Goal: Task Accomplishment & Management: Complete application form

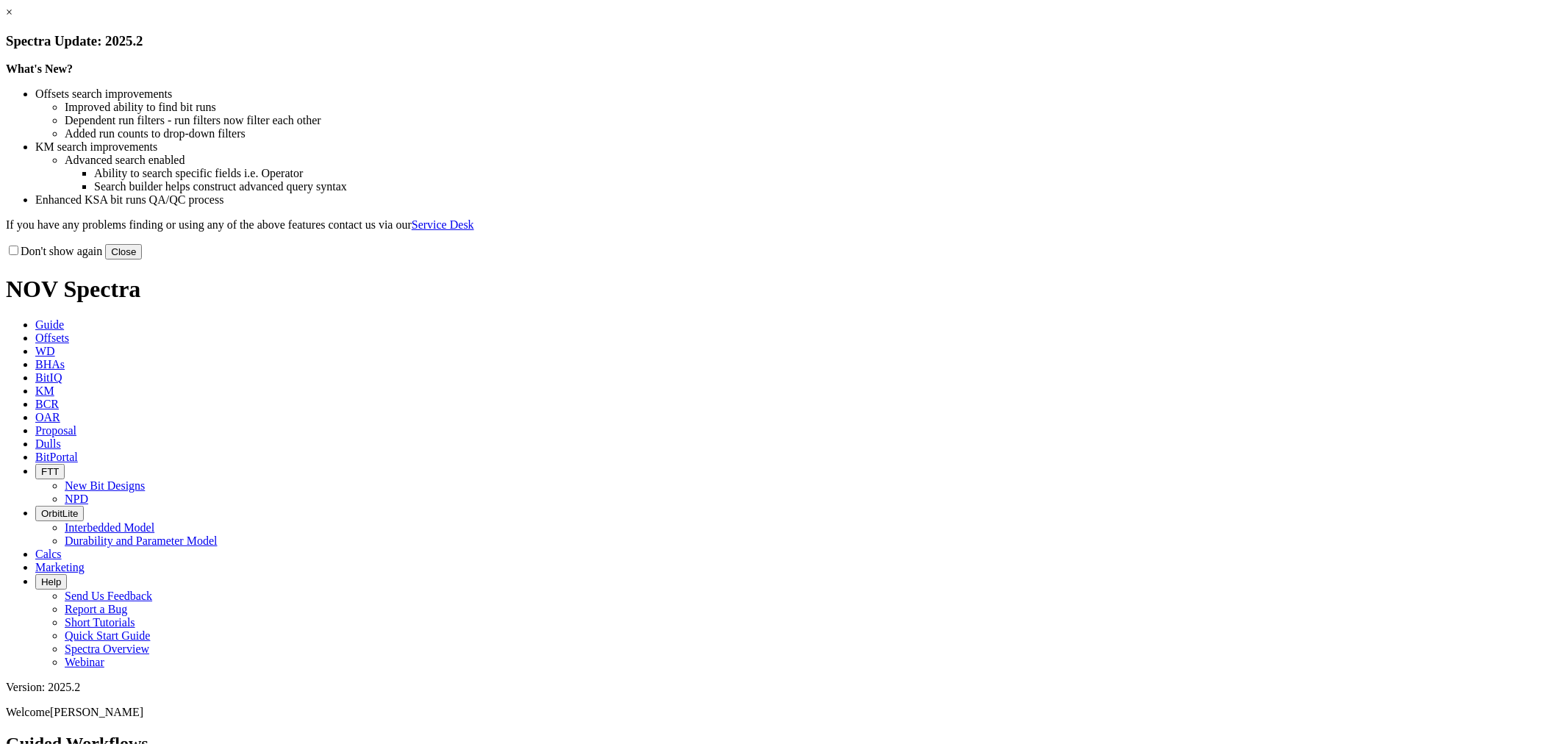
click at [142, 260] on button "Close" at bounding box center [123, 251] width 37 height 16
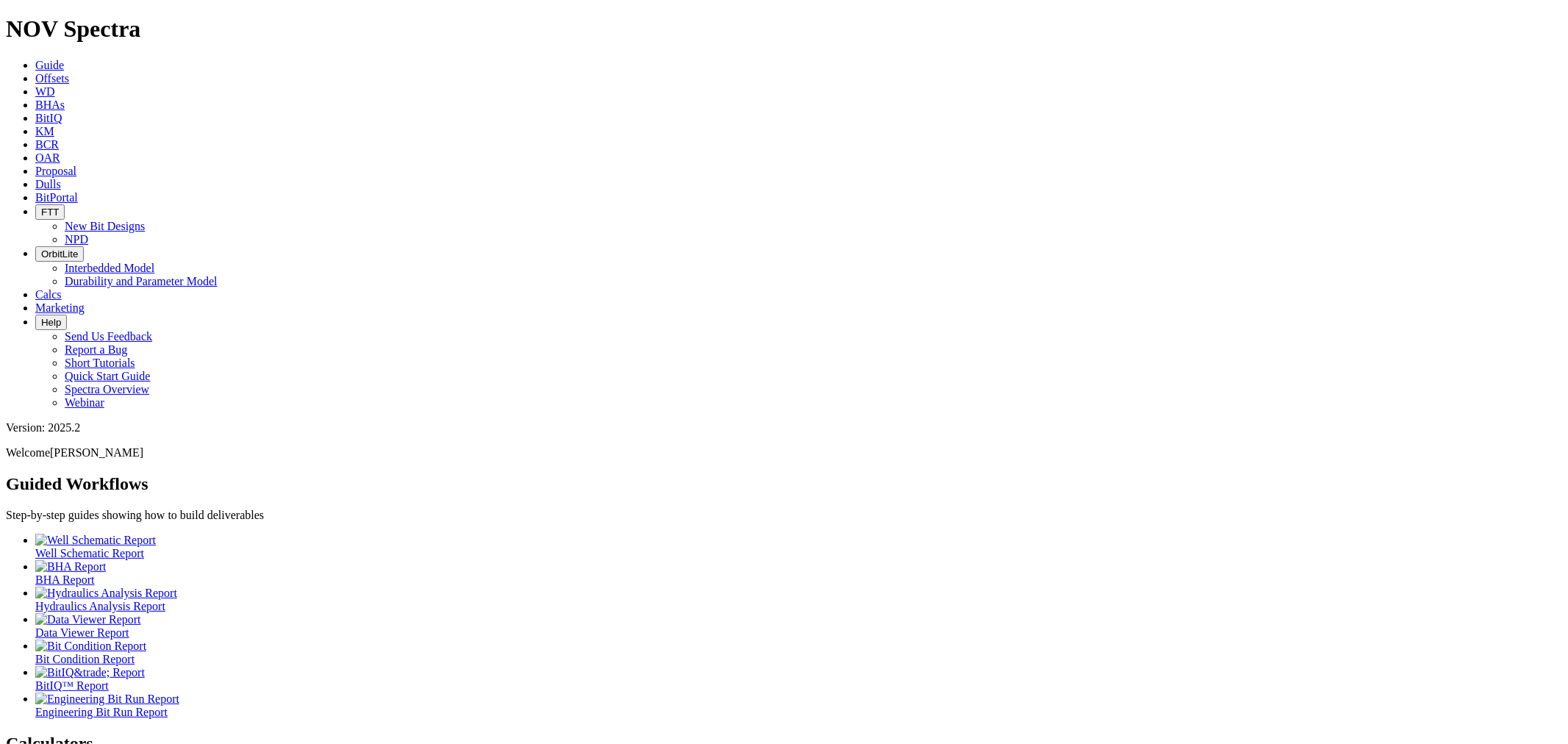
click at [61, 178] on span "Dulls" at bounding box center [48, 184] width 25 height 13
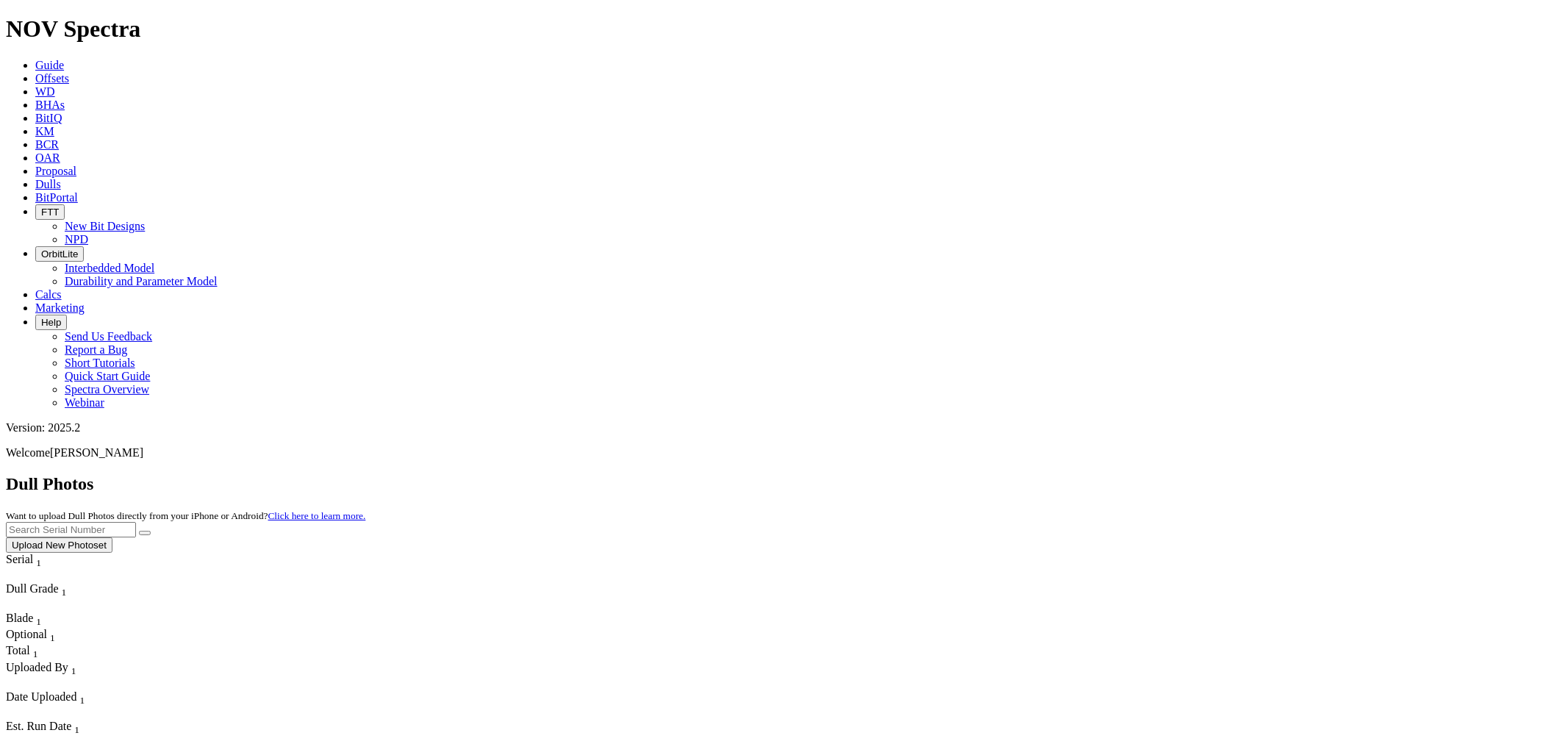
click at [113, 537] on button "Upload New Photoset" at bounding box center [59, 545] width 107 height 16
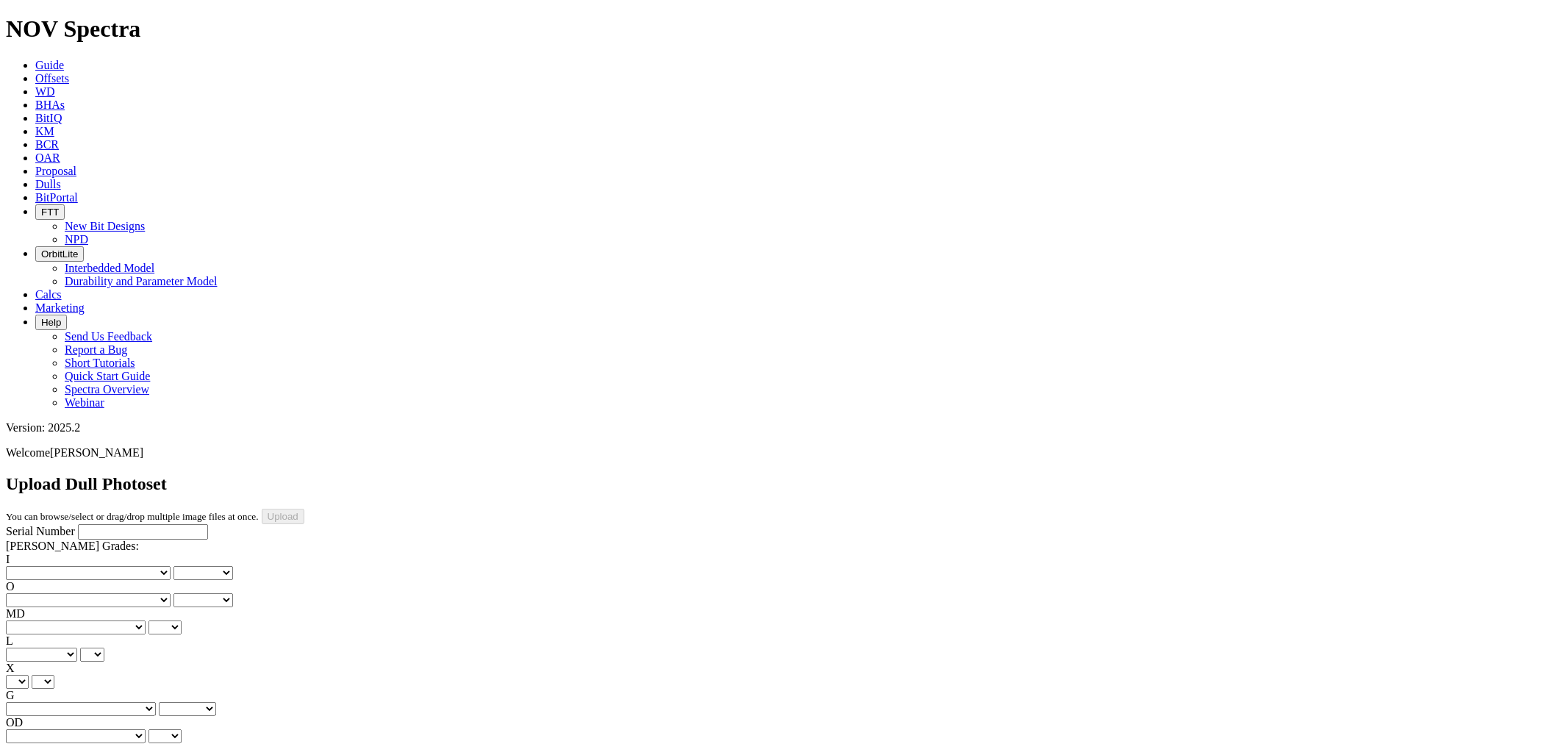
click at [145, 525] on input "Serial Number" at bounding box center [142, 532] width 130 height 16
type input "E263294"
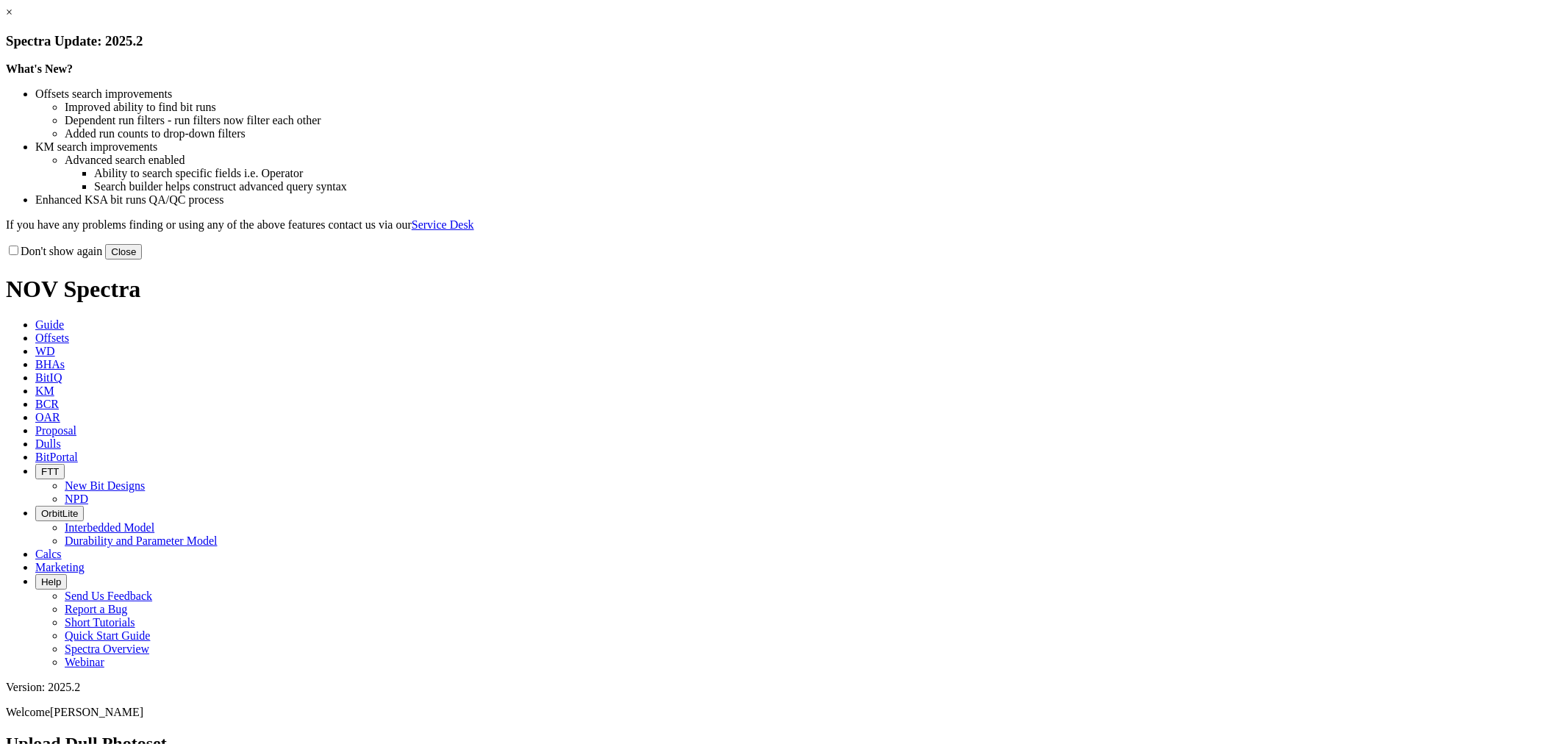
click at [142, 260] on button "Close" at bounding box center [123, 251] width 37 height 16
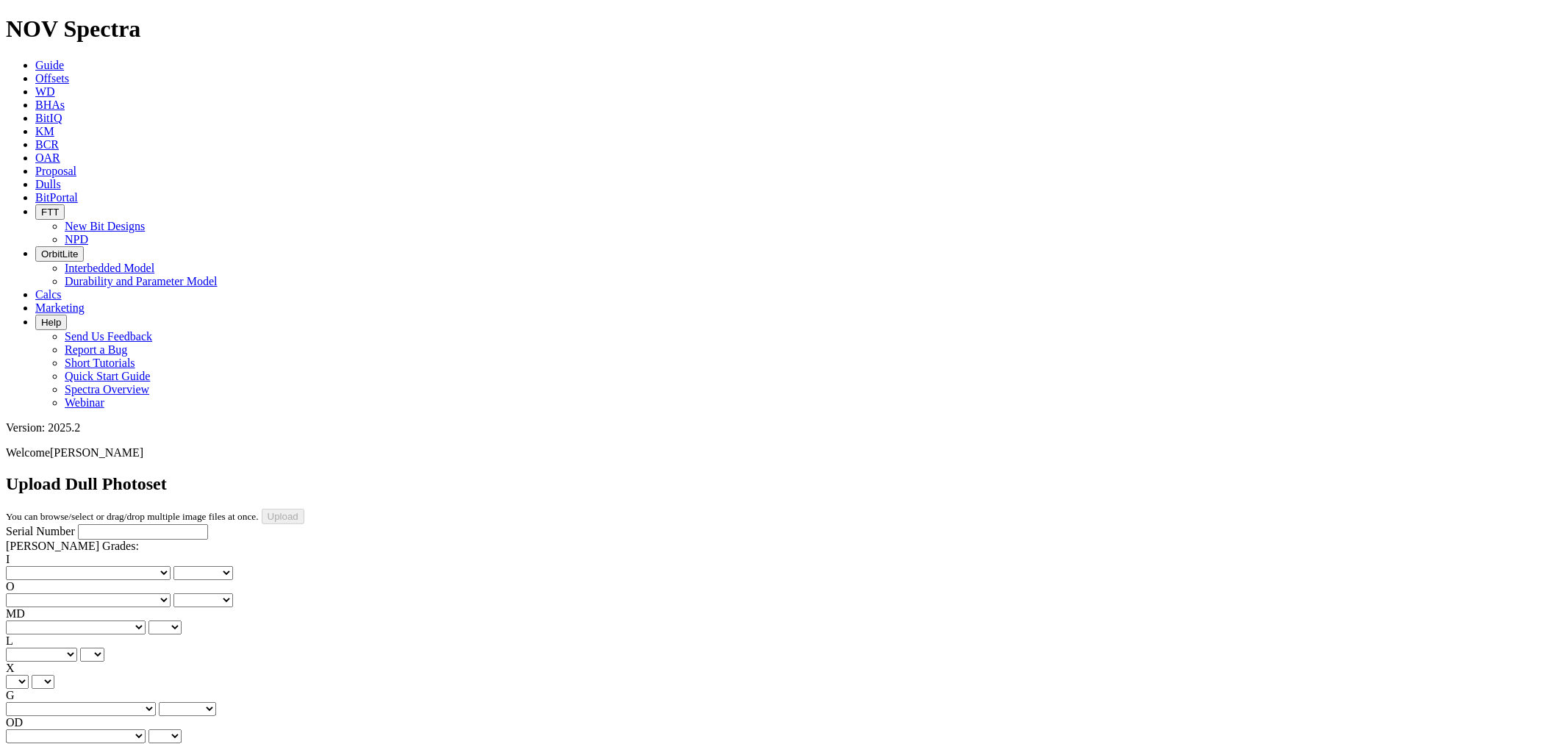
click at [116, 525] on input "Serial Number" at bounding box center [142, 532] width 130 height 16
click at [131, 525] on input "Serial Number" at bounding box center [142, 532] width 130 height 16
type input "E263294"
click at [46, 566] on select "No lost, worn or damaged cutters 0 1 2 3 4 5 6 7 8 No diamond table left on any…" at bounding box center [88, 573] width 165 height 14
select select "number:0"
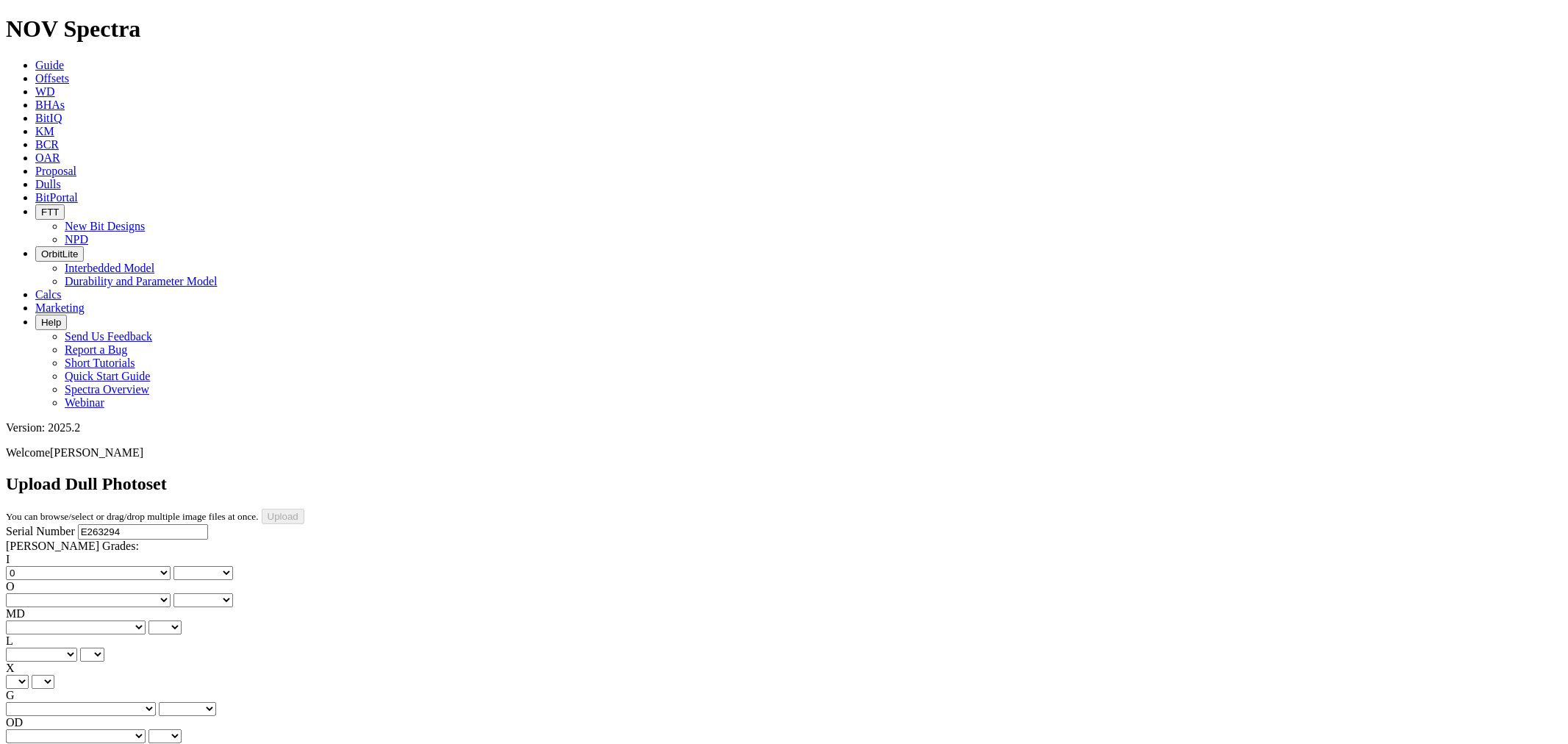
click at [29, 566] on select "No lost, worn or damaged cutters 0 1 2 3 4 5 6 7 8 No diamond table left on any…" at bounding box center [88, 573] width 165 height 14
select select "number:0"
click at [122, 593] on select "No lost, worn or damaged cutters 0 1 2 3 4 5 6 7 8 No diamond table left on any…" at bounding box center [88, 600] width 165 height 14
select select "number:1"
click at [104, 593] on select "No lost, worn or damaged cutters 0 1 2 3 4 5 6 7 8 No diamond table left on any…" at bounding box center [88, 600] width 165 height 14
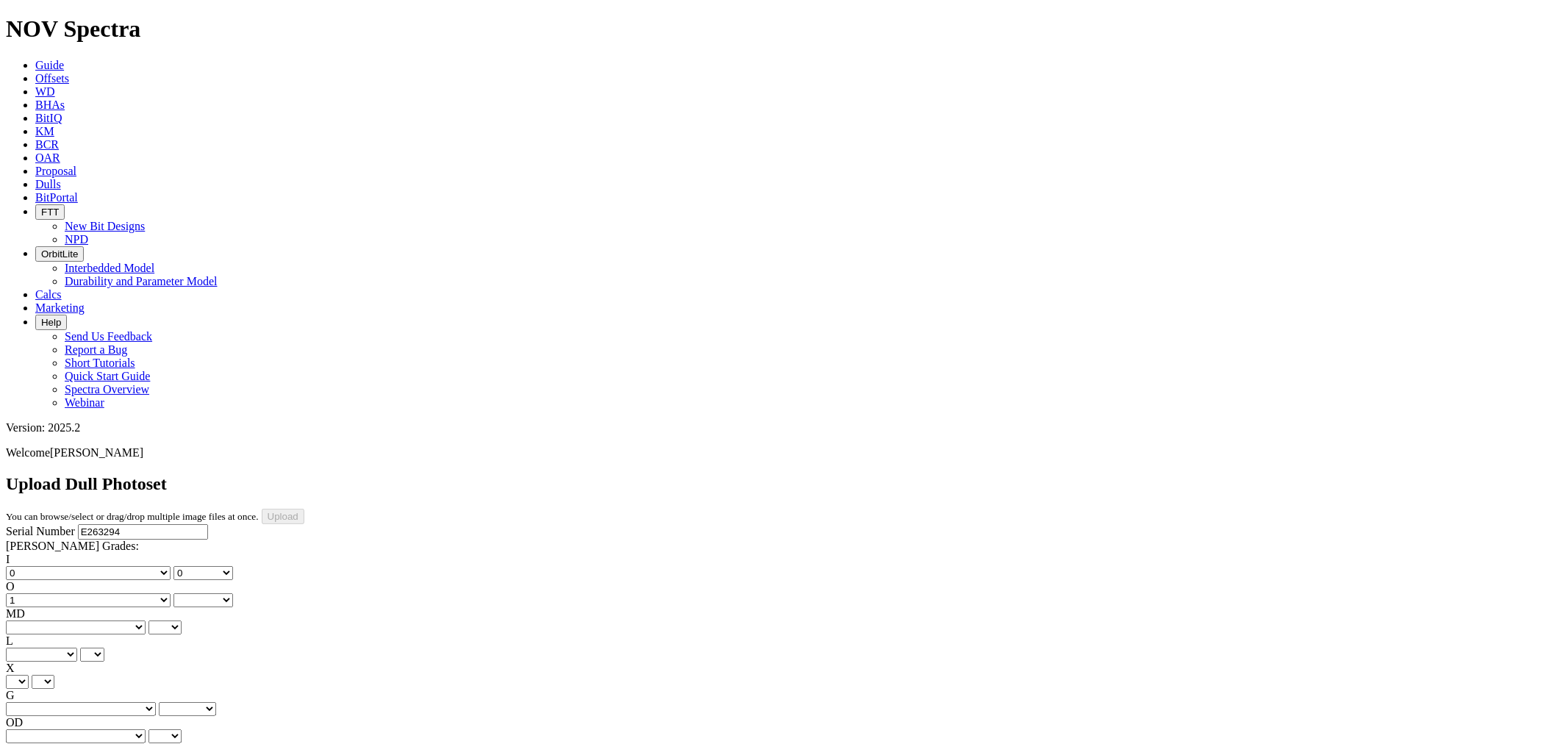
select select "number:1"
click at [75, 621] on select "BF - Bond Failure BT - Broken Teeth/Cutters BU - Balled Up Bit CR - Cored CT - …" at bounding box center [75, 628] width 139 height 14
select select "string:WT"
click at [29, 621] on select "BF - Bond Failure BT - Broken Teeth/Cutters BU - Balled Up Bit CR - Cored CT - …" at bounding box center [75, 628] width 139 height 14
select select "string:WT"
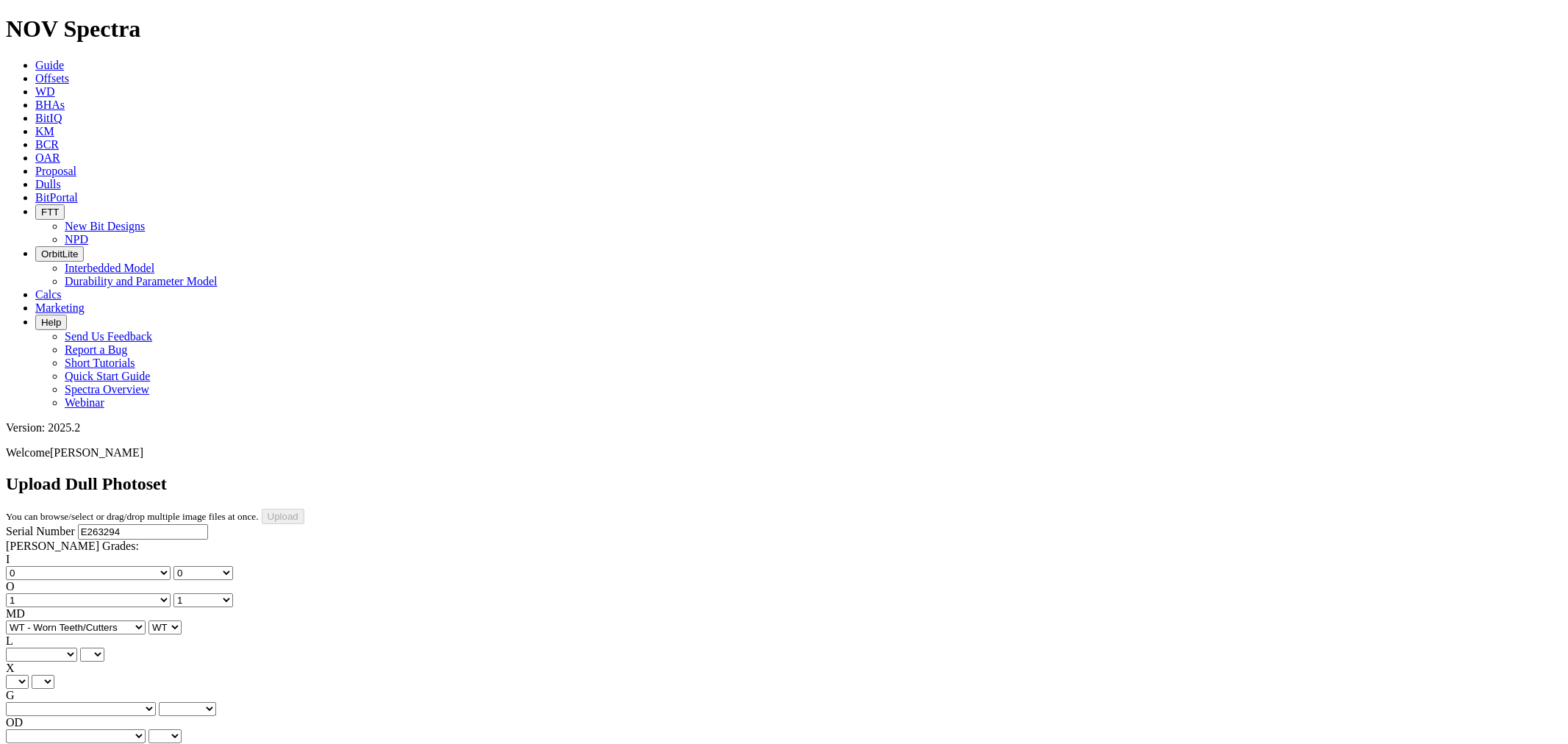
click at [77, 648] on select "A - All C - Cone G - Gauge N - Nose S - Shoulder T - Taper" at bounding box center [42, 654] width 72 height 14
select select "string:S"
click at [77, 648] on select "A - All C - Cone G - Gauge N - Nose S - Shoulder T - Taper" at bounding box center [42, 654] width 72 height 14
select select "string:S"
click at [28, 675] on select "X" at bounding box center [17, 682] width 23 height 14
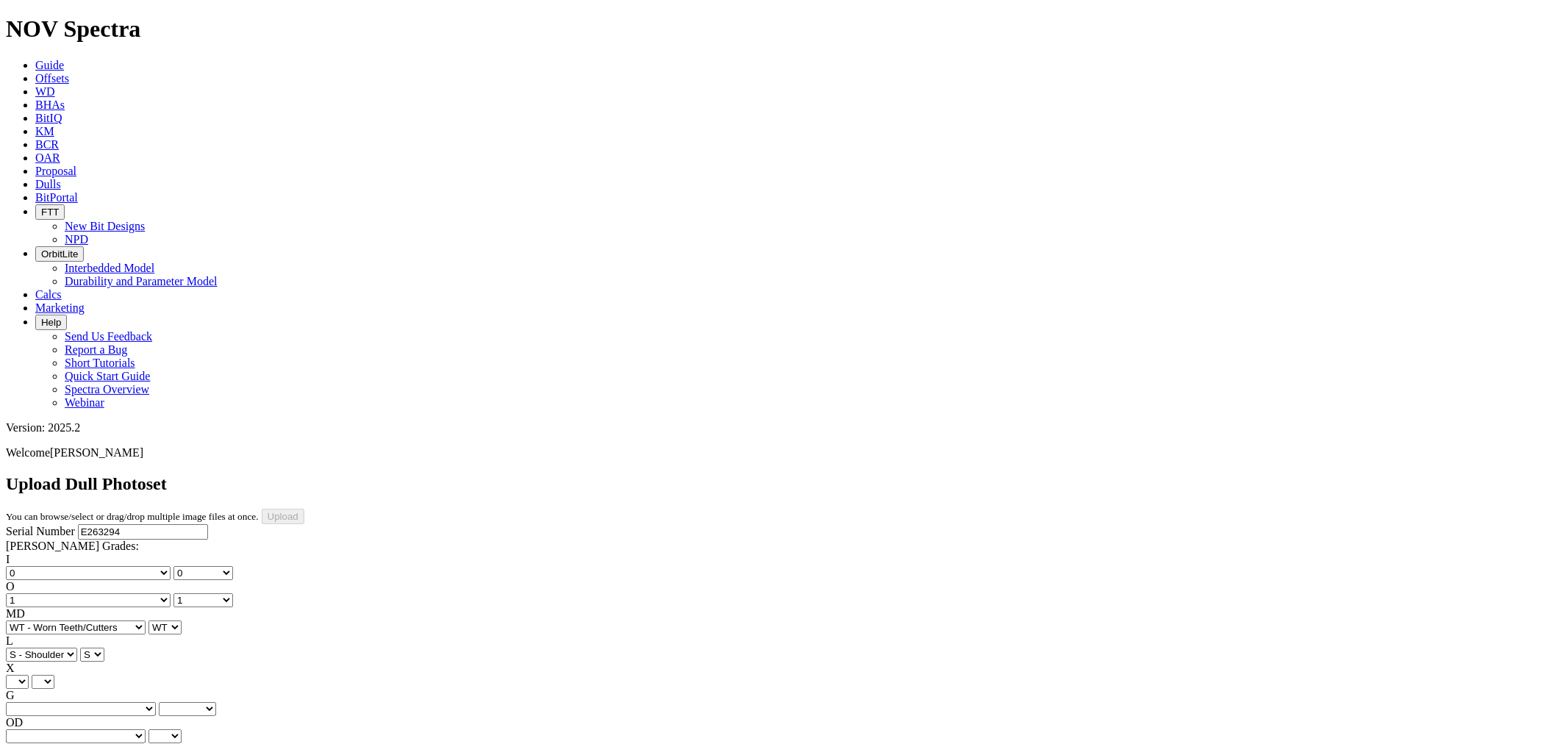
select select "string:X"
click at [28, 675] on select "X" at bounding box center [17, 682] width 23 height 14
select select "string:X"
click at [132, 702] on select "Unknown I - In Gauge 1 - 1/16 in Undergauge" 2 - 2/16 in Undergauge = ⅛ in" 8 -…" at bounding box center [81, 709] width 150 height 14
select select "string:I"
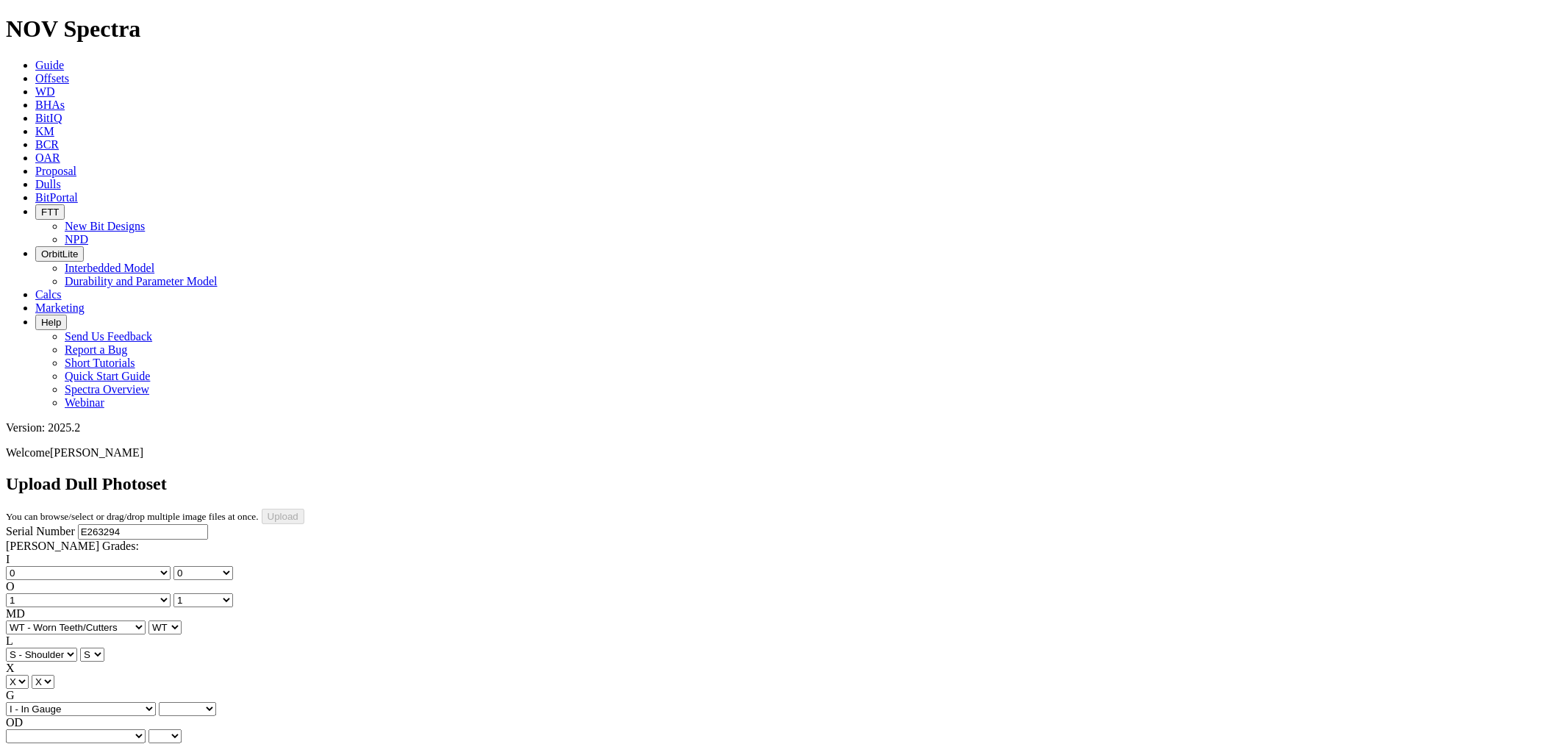
click at [104, 702] on select "Unknown I - In Gauge 1 - 1/16 in Undergauge" 2 - 2/16 in Undergauge = ⅛ in" 8 -…" at bounding box center [81, 709] width 150 height 14
select select "string:I"
click at [66, 730] on select "BF - Bond Failure BT - Broken Teeth/Cutters BU - Balled Up Bit CR - Cored CT - …" at bounding box center [75, 737] width 139 height 14
select select "string:NO"
click at [29, 730] on select "BF - Bond Failure BT - Broken Teeth/Cutters BU - Balled Up Bit CR - Cored CT - …" at bounding box center [75, 737] width 139 height 14
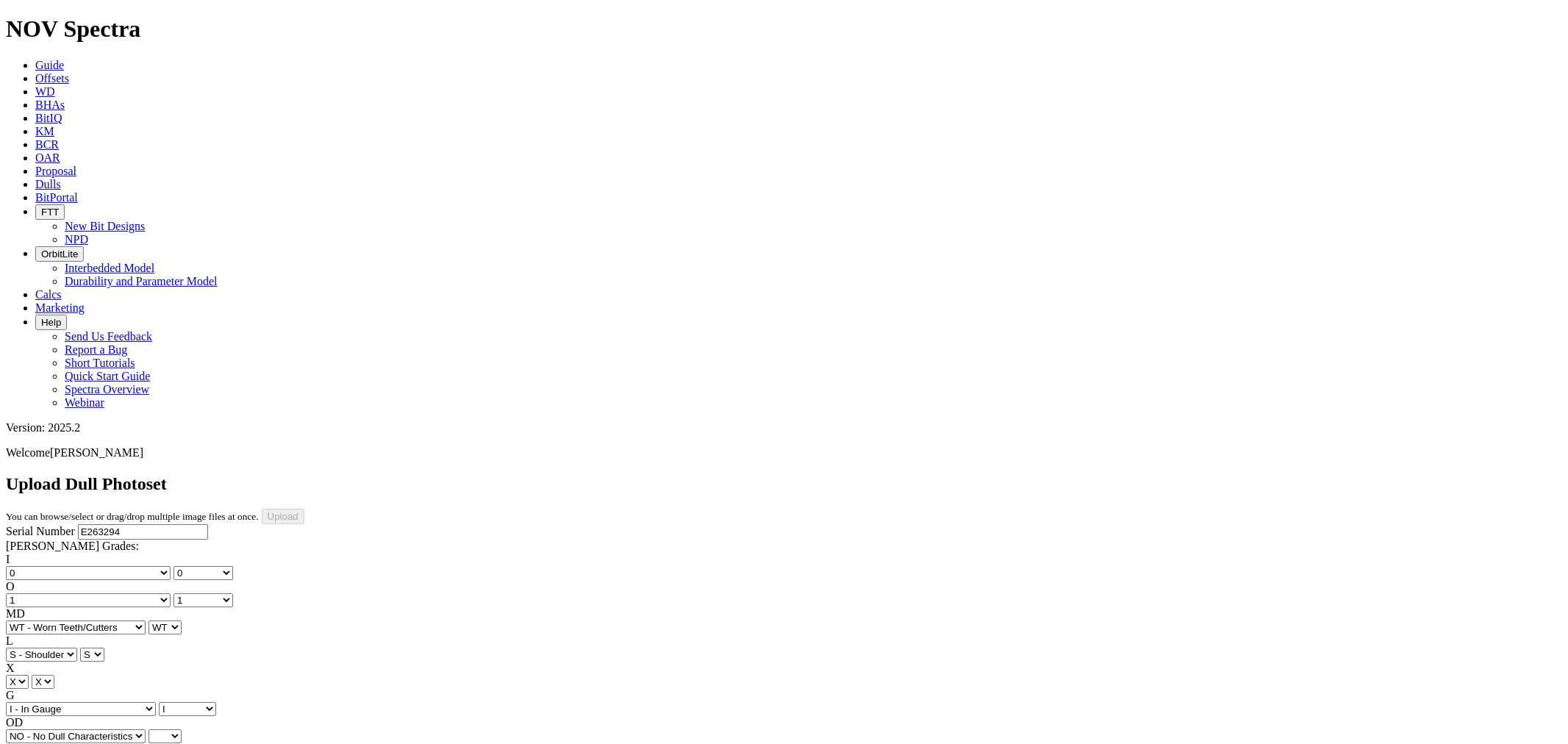
select select "string:NO"
select select "string:_"
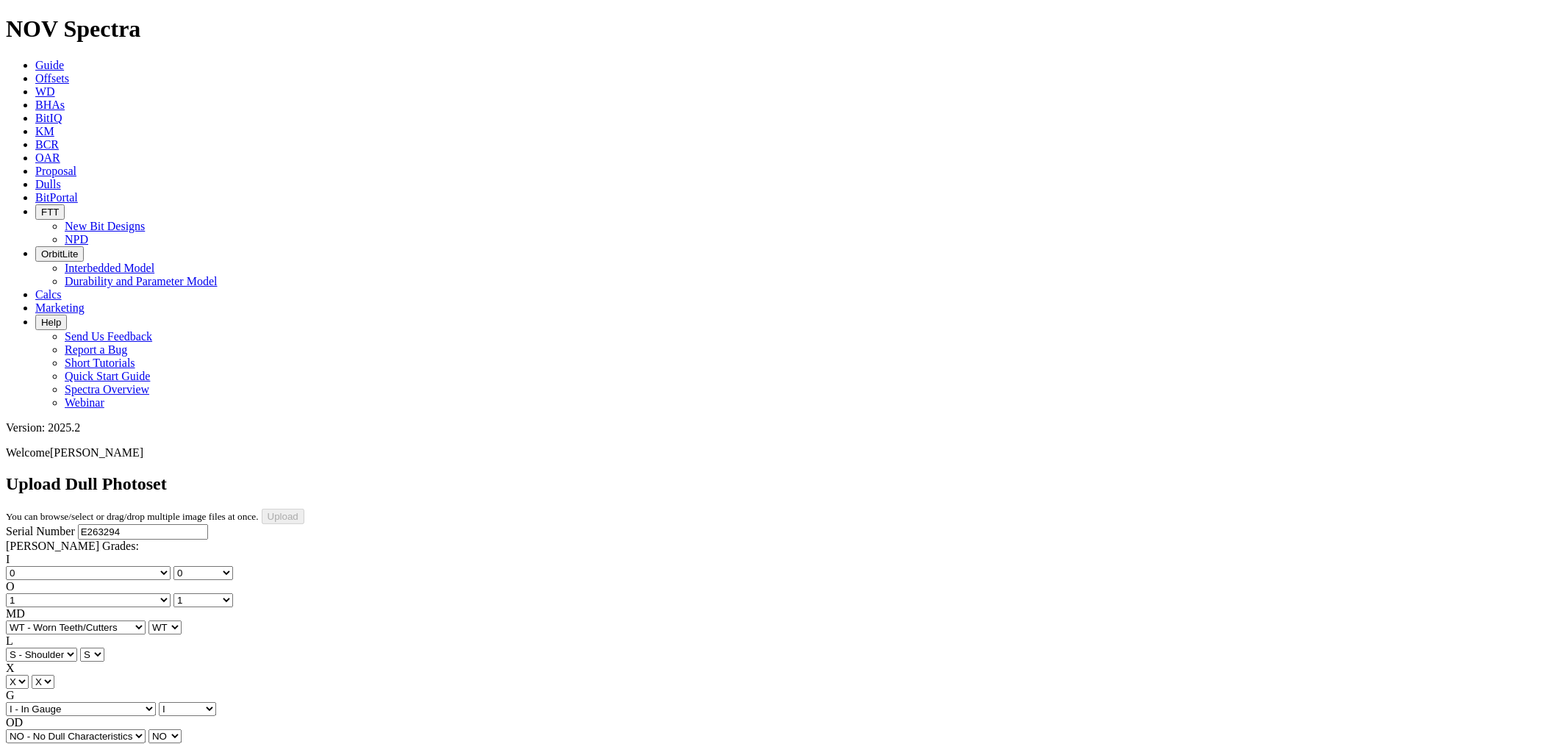
type input "9/15/25"
